Goal: Task Accomplishment & Management: Manage account settings

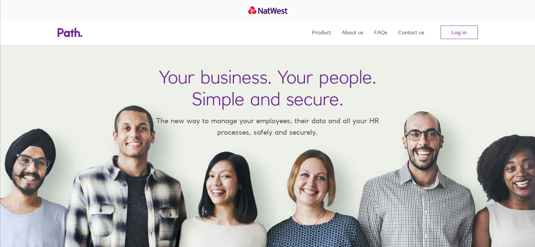
click at [429, 33] on nav "Product About us FAQs Contact us Log in" at bounding box center [395, 32] width 166 height 24
click at [458, 33] on link "Log in" at bounding box center [459, 32] width 37 height 13
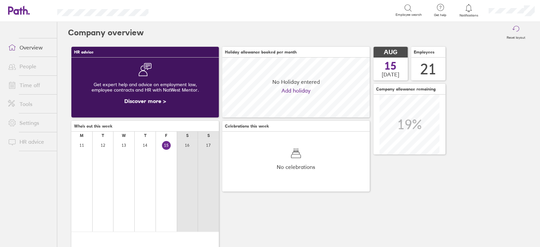
scroll to position [60, 147]
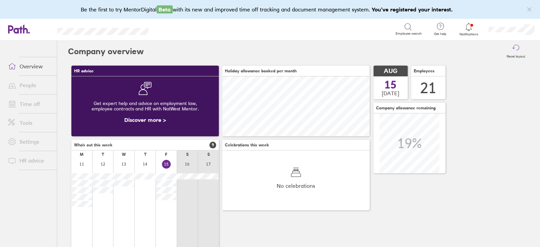
click at [33, 106] on link "Time off" at bounding box center [30, 103] width 54 height 13
